Goal: Information Seeking & Learning: Compare options

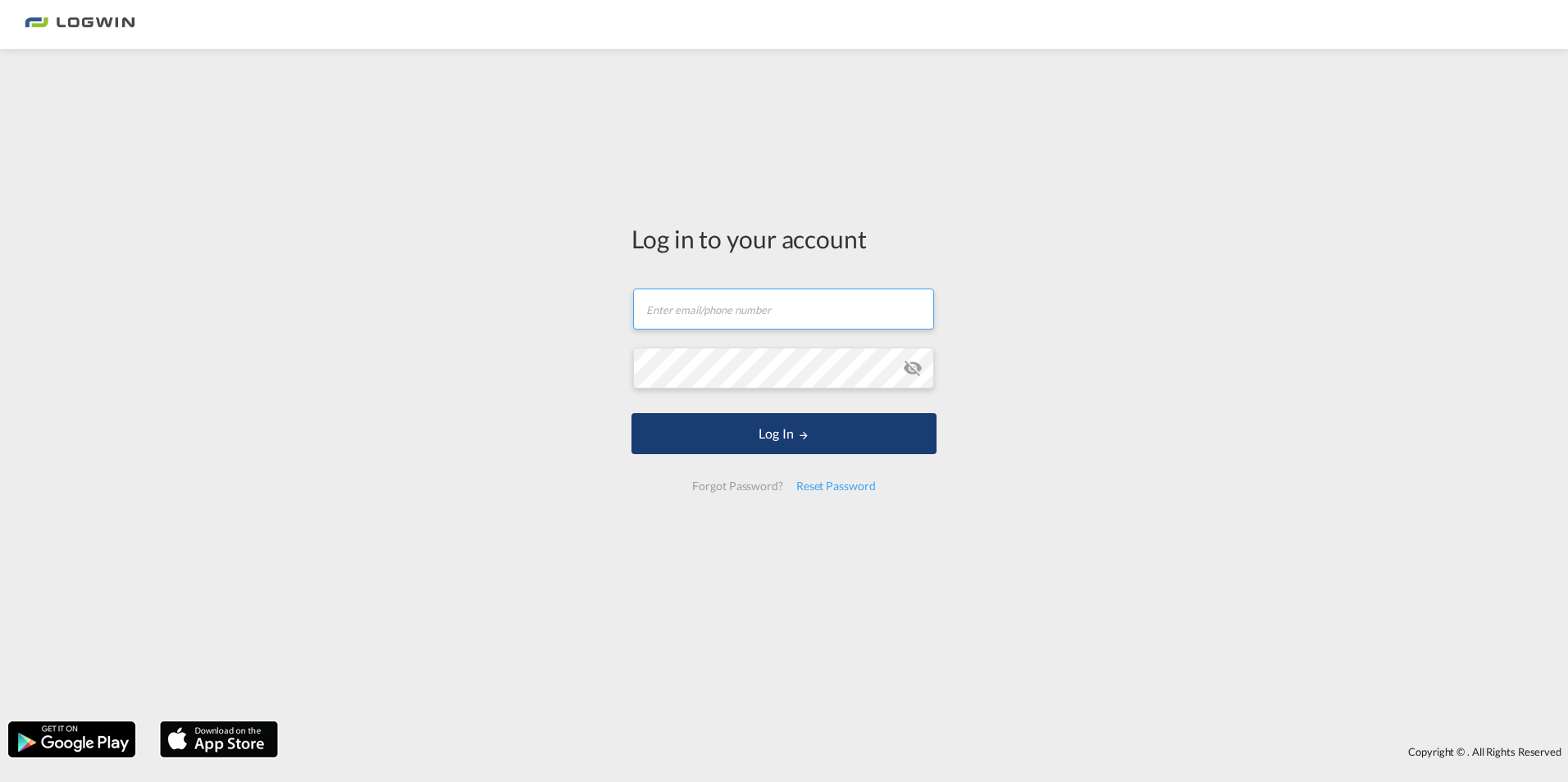
type input "ulrich.sobottka@logwin-logistics.com"
click at [756, 448] on button "Log In" at bounding box center [784, 434] width 305 height 41
